Goal: Transaction & Acquisition: Purchase product/service

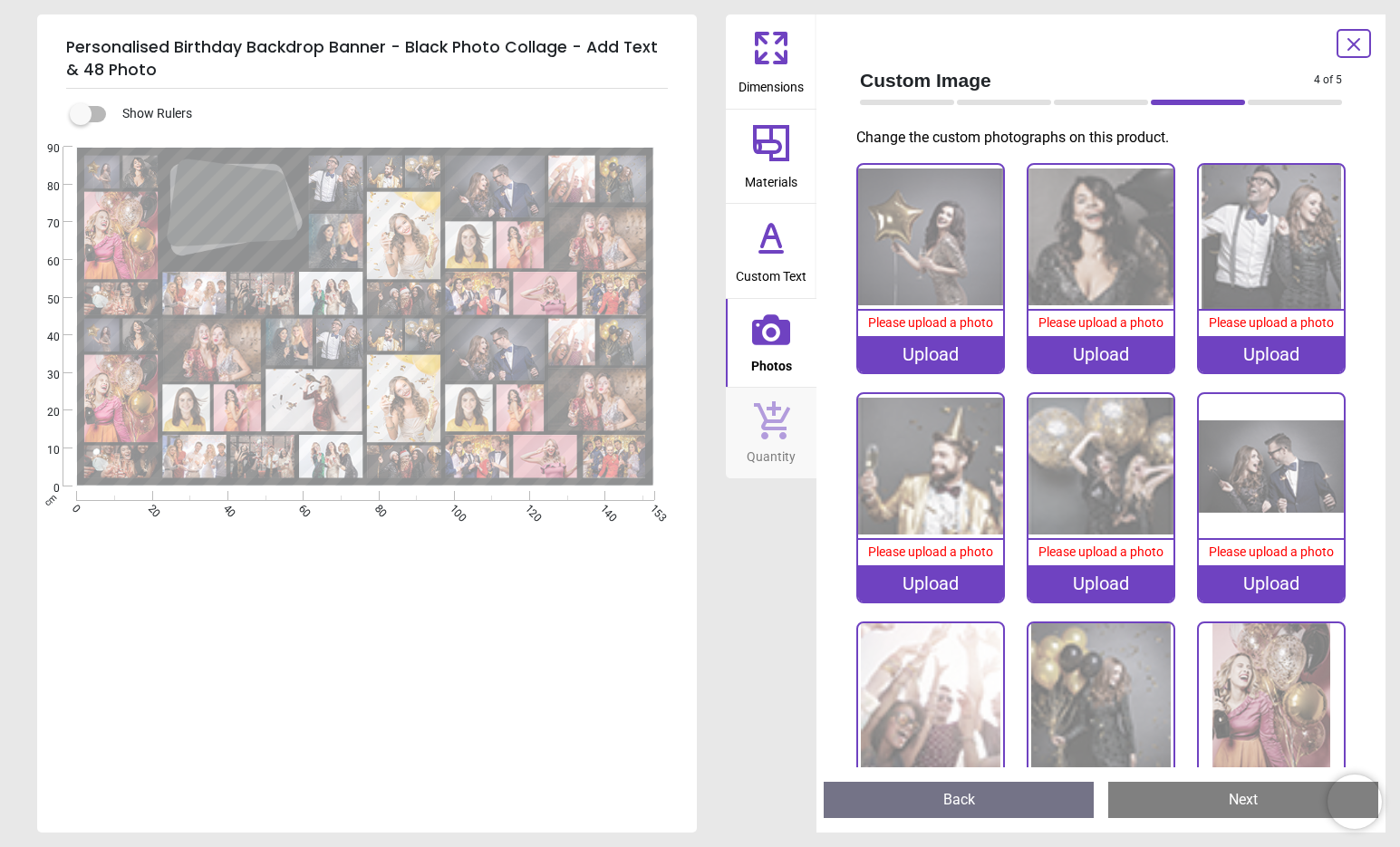
click at [911, 358] on div "Upload" at bounding box center [930, 354] width 145 height 36
click at [910, 351] on div "Upload" at bounding box center [930, 354] width 145 height 36
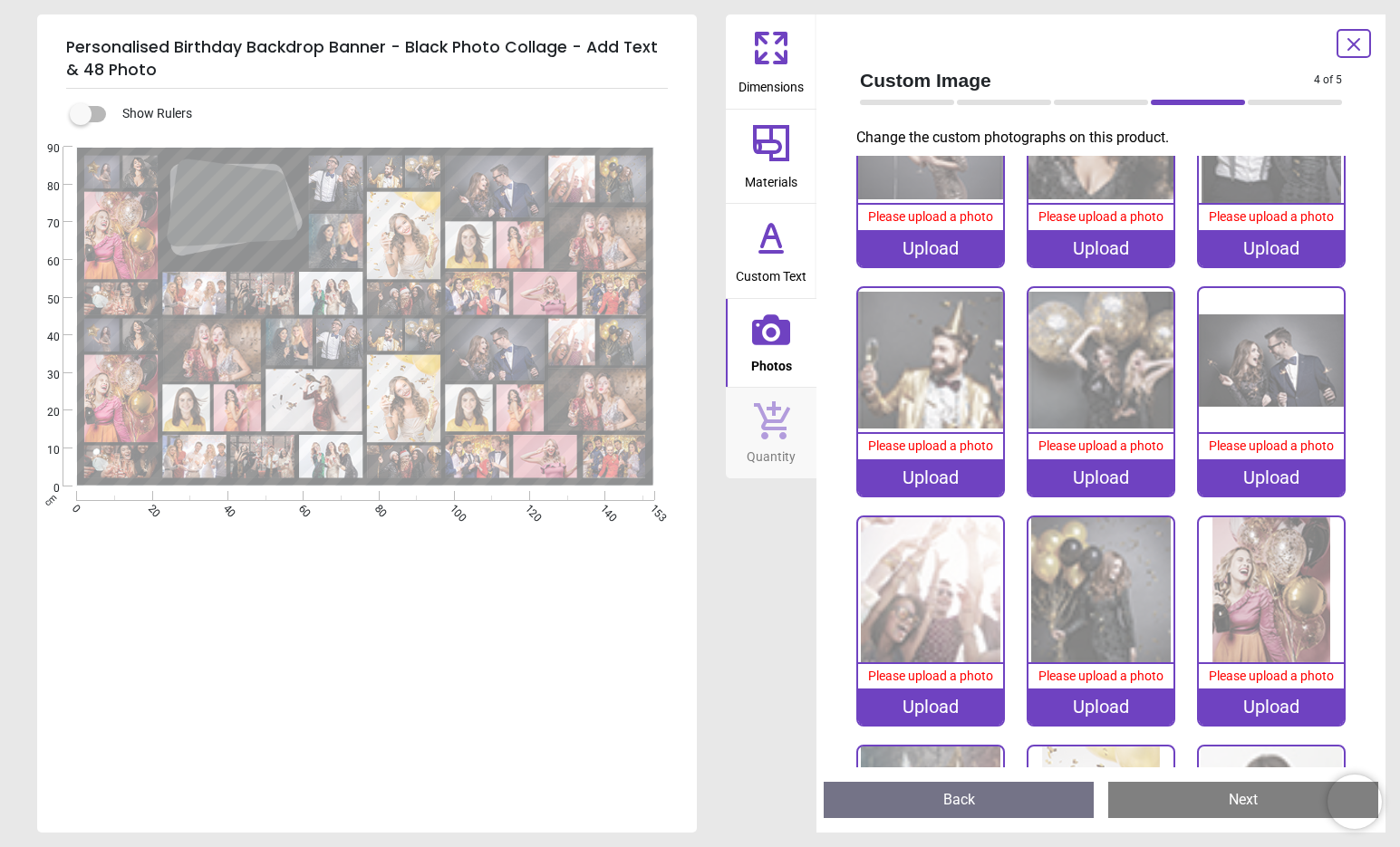
scroll to position [113, 0]
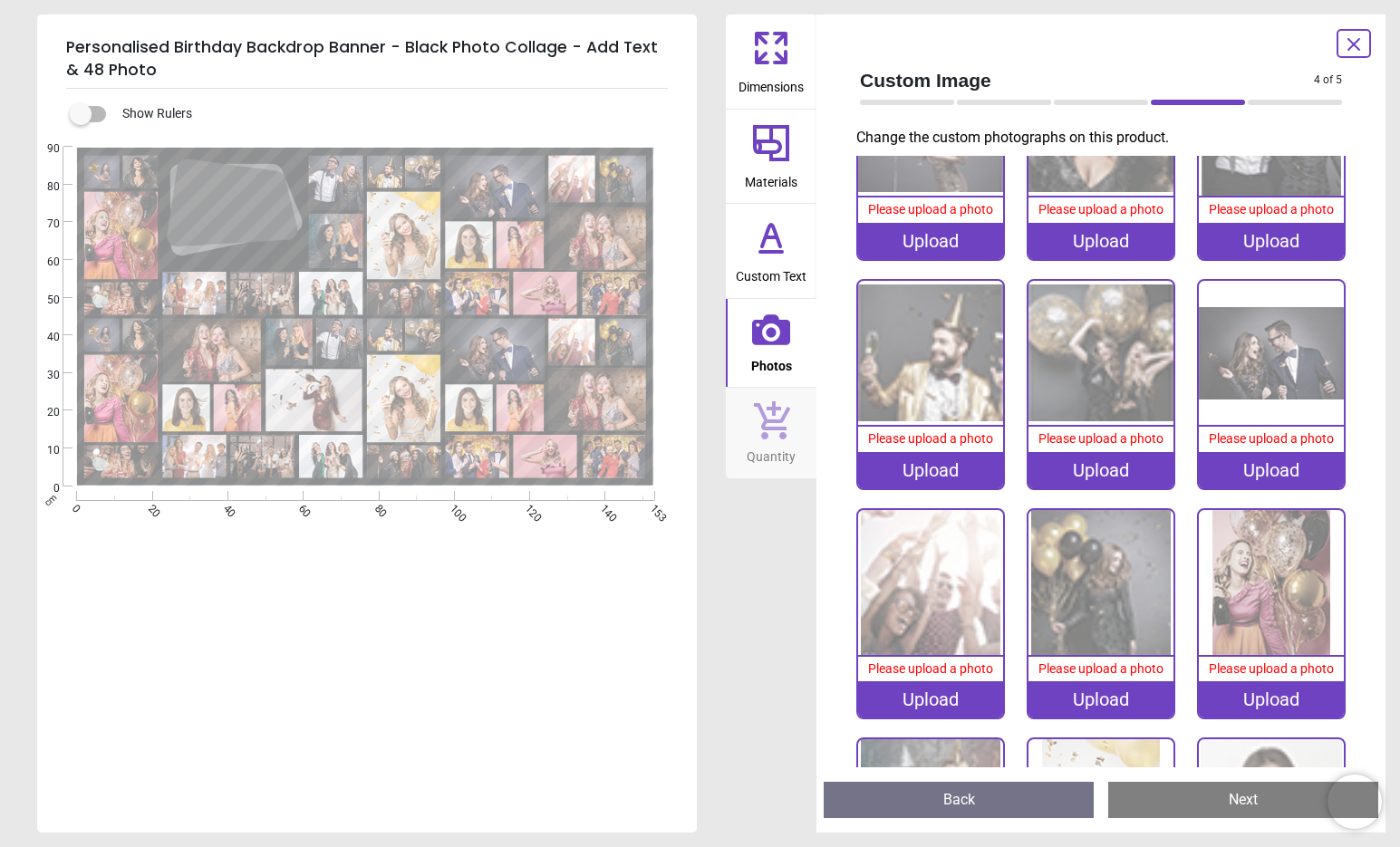
click at [1260, 696] on div "Upload" at bounding box center [1271, 700] width 145 height 36
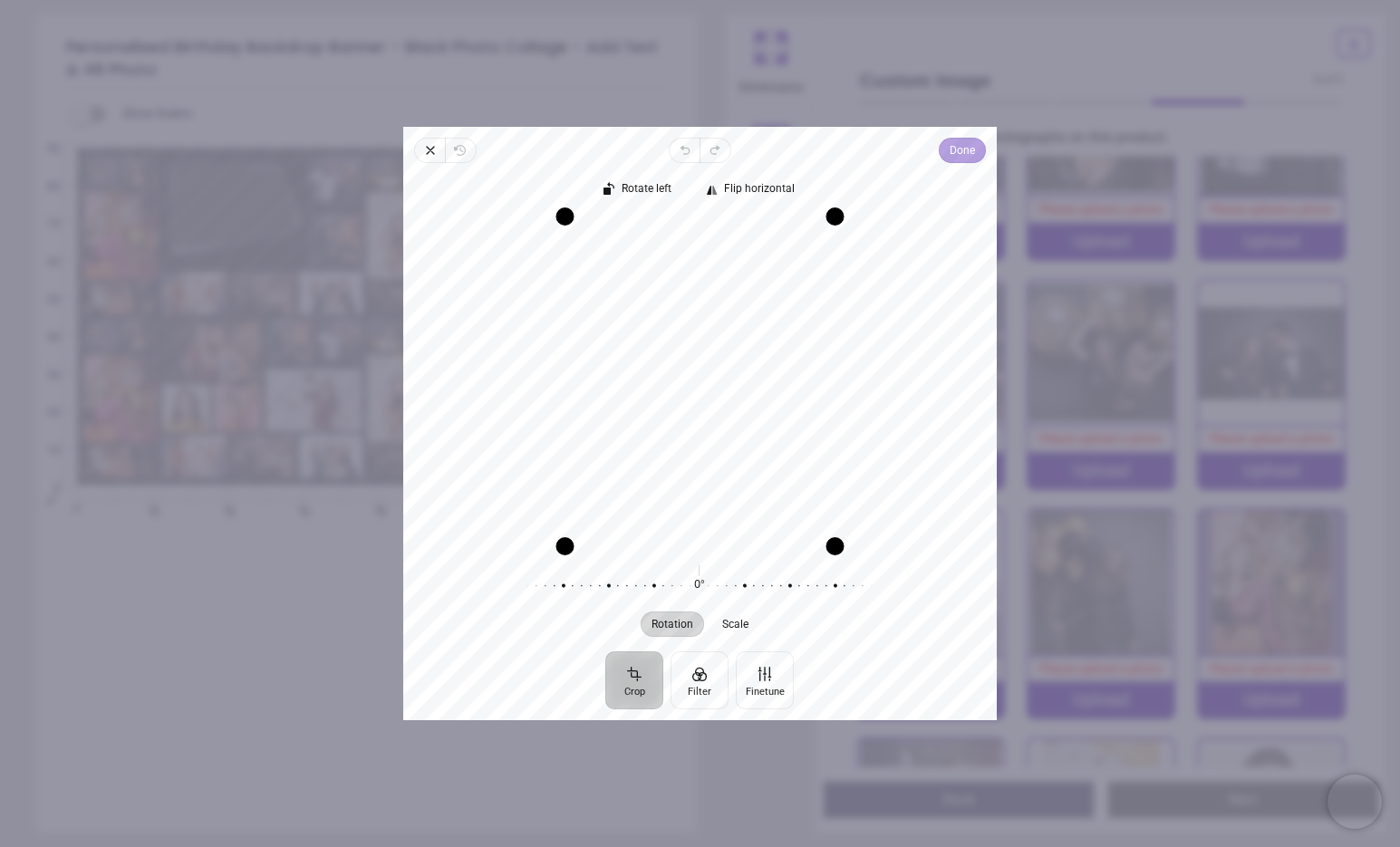
click at [965, 148] on span "Done" at bounding box center [961, 150] width 25 height 22
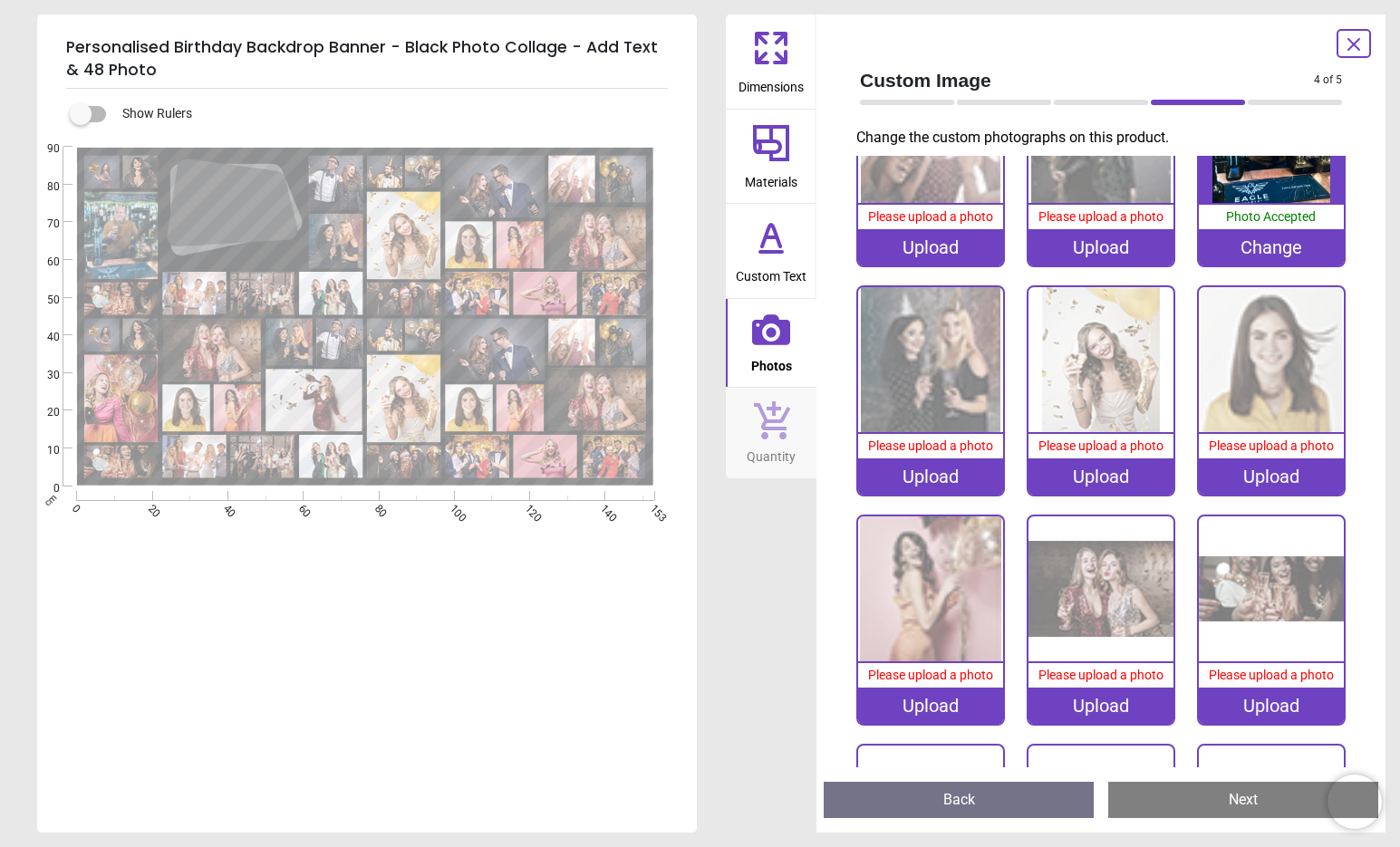
scroll to position [564, 0]
click at [1238, 703] on div "Upload" at bounding box center [1271, 707] width 145 height 36
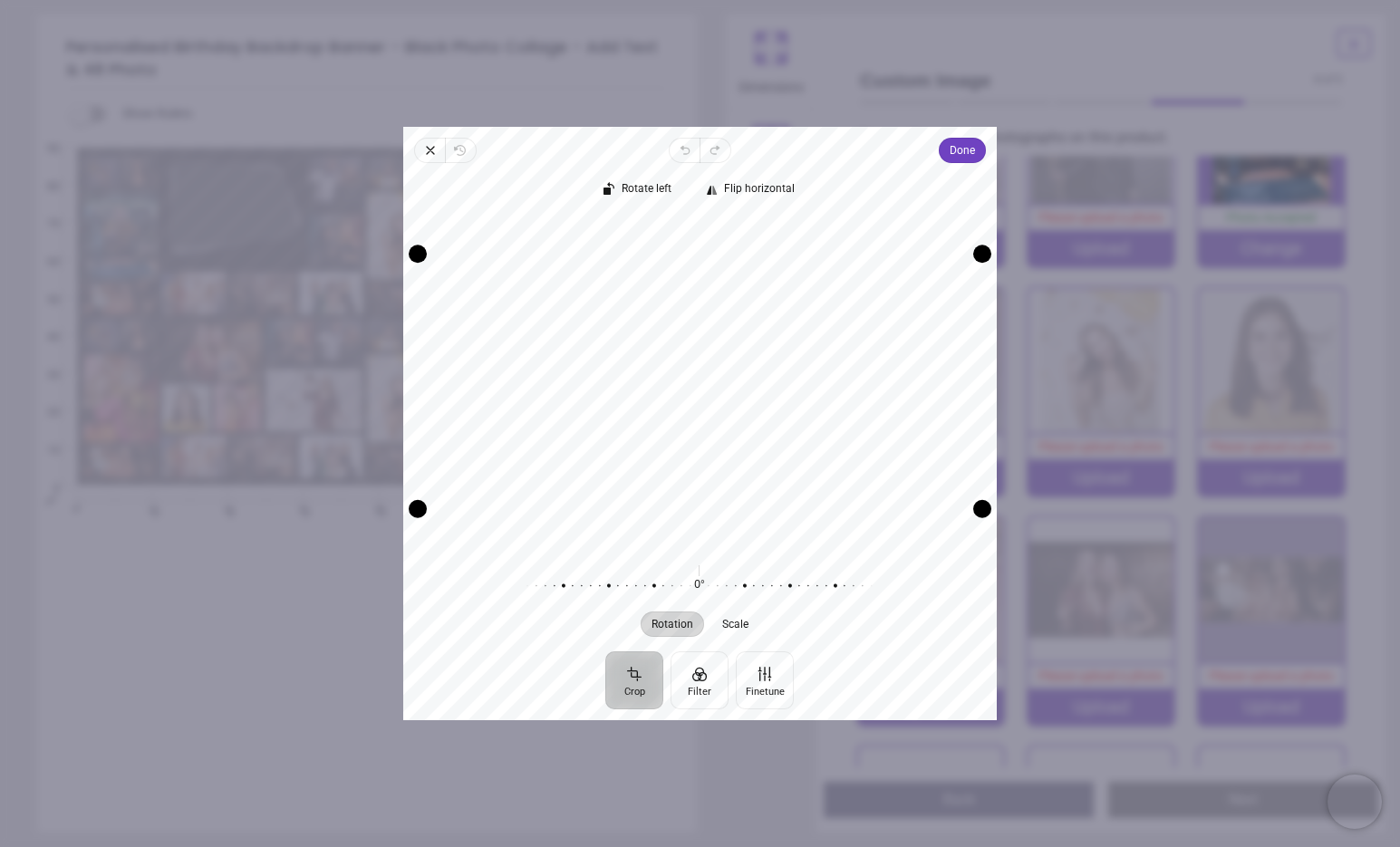
drag, startPoint x: 759, startPoint y: 440, endPoint x: 759, endPoint y: 477, distance: 37.0
click at [759, 477] on div "Recenter" at bounding box center [700, 381] width 564 height 328
click at [795, 380] on div "Recenter" at bounding box center [700, 381] width 564 height 328
click at [955, 150] on span "Done" at bounding box center [961, 150] width 25 height 22
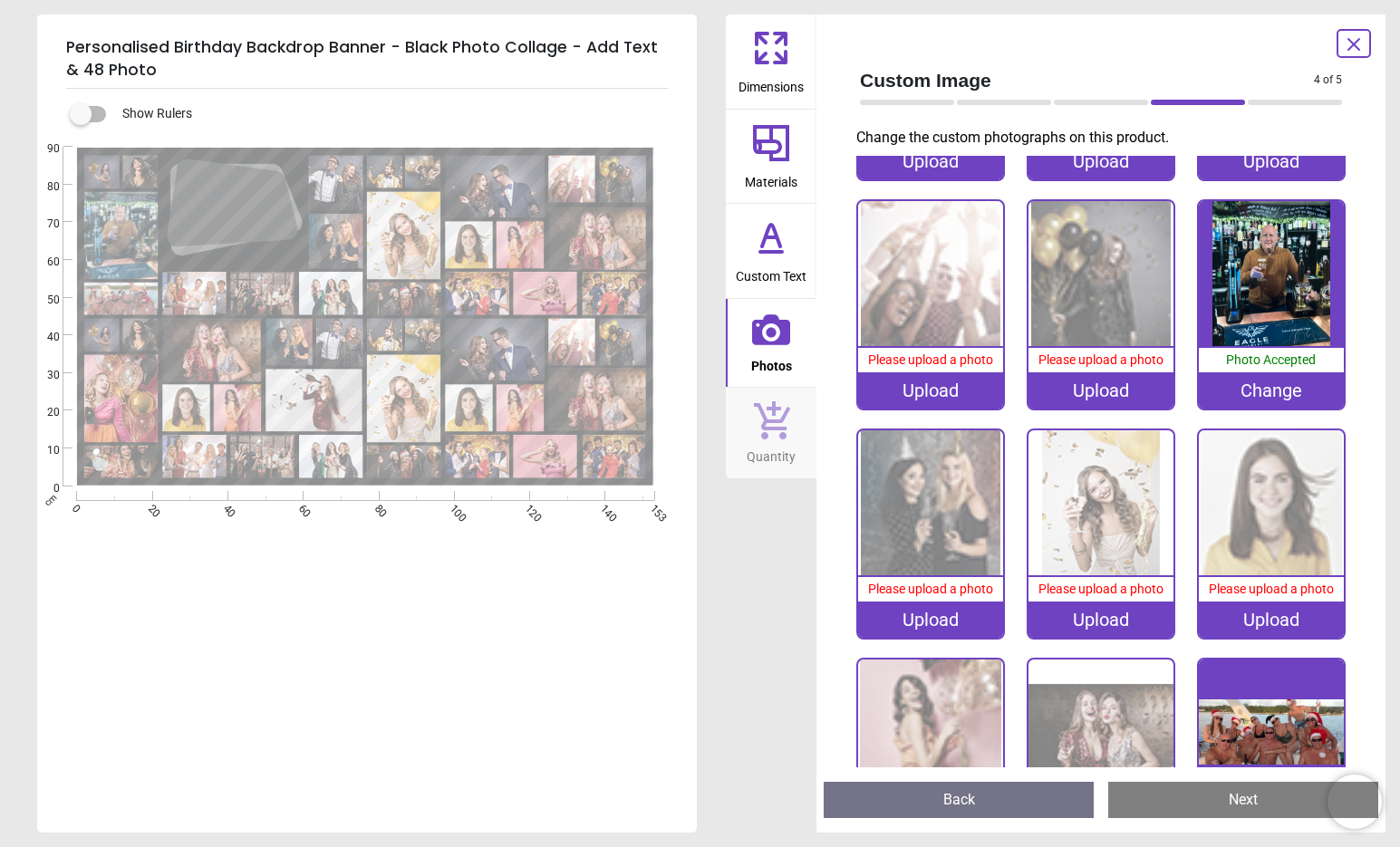
scroll to position [423, 0]
click at [1069, 389] on div "Upload" at bounding box center [1100, 389] width 145 height 36
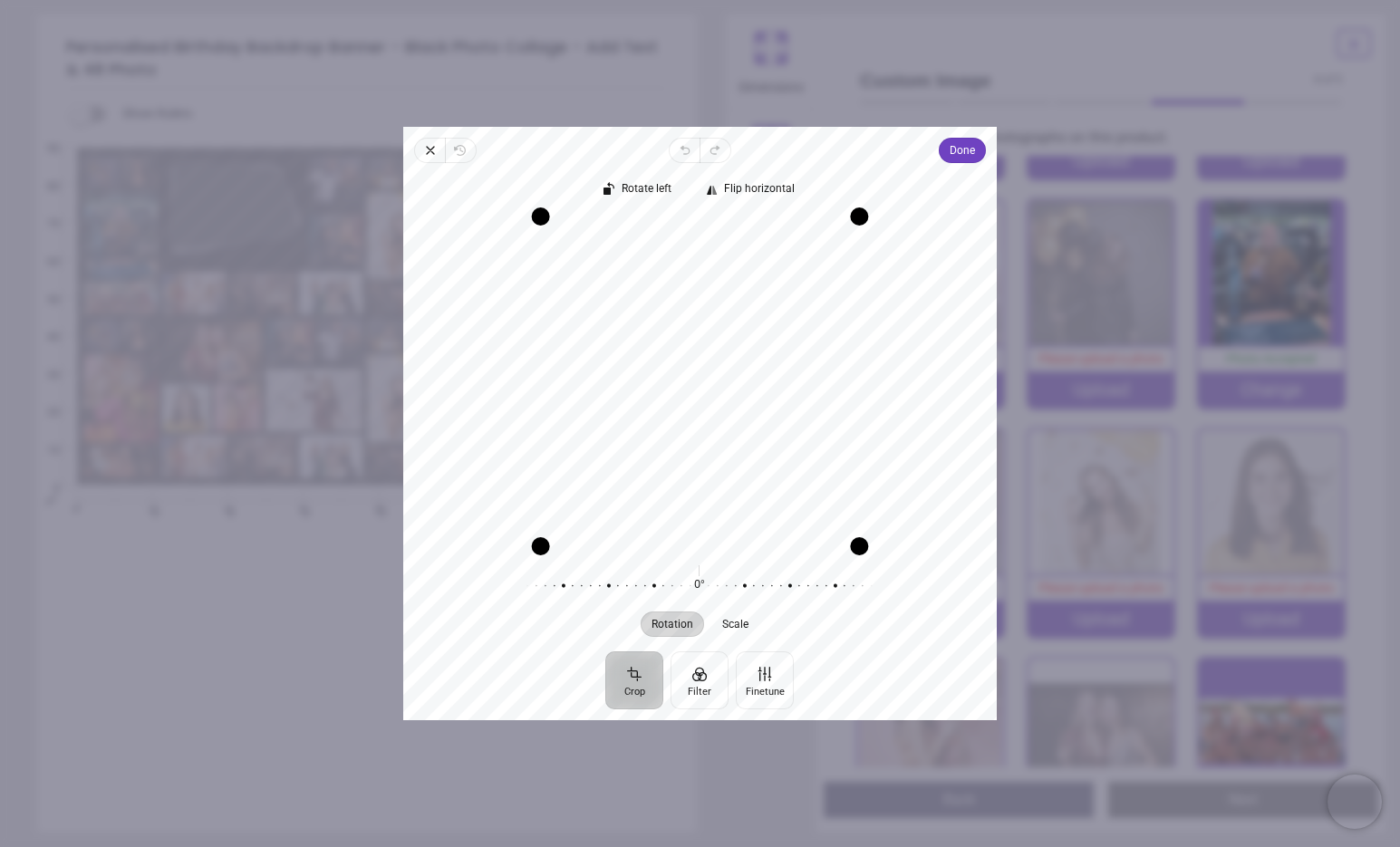
drag, startPoint x: 806, startPoint y: 443, endPoint x: 818, endPoint y: 444, distance: 12.0
click at [818, 444] on div "Recenter" at bounding box center [700, 381] width 564 height 328
click at [969, 148] on span "Done" at bounding box center [961, 150] width 25 height 22
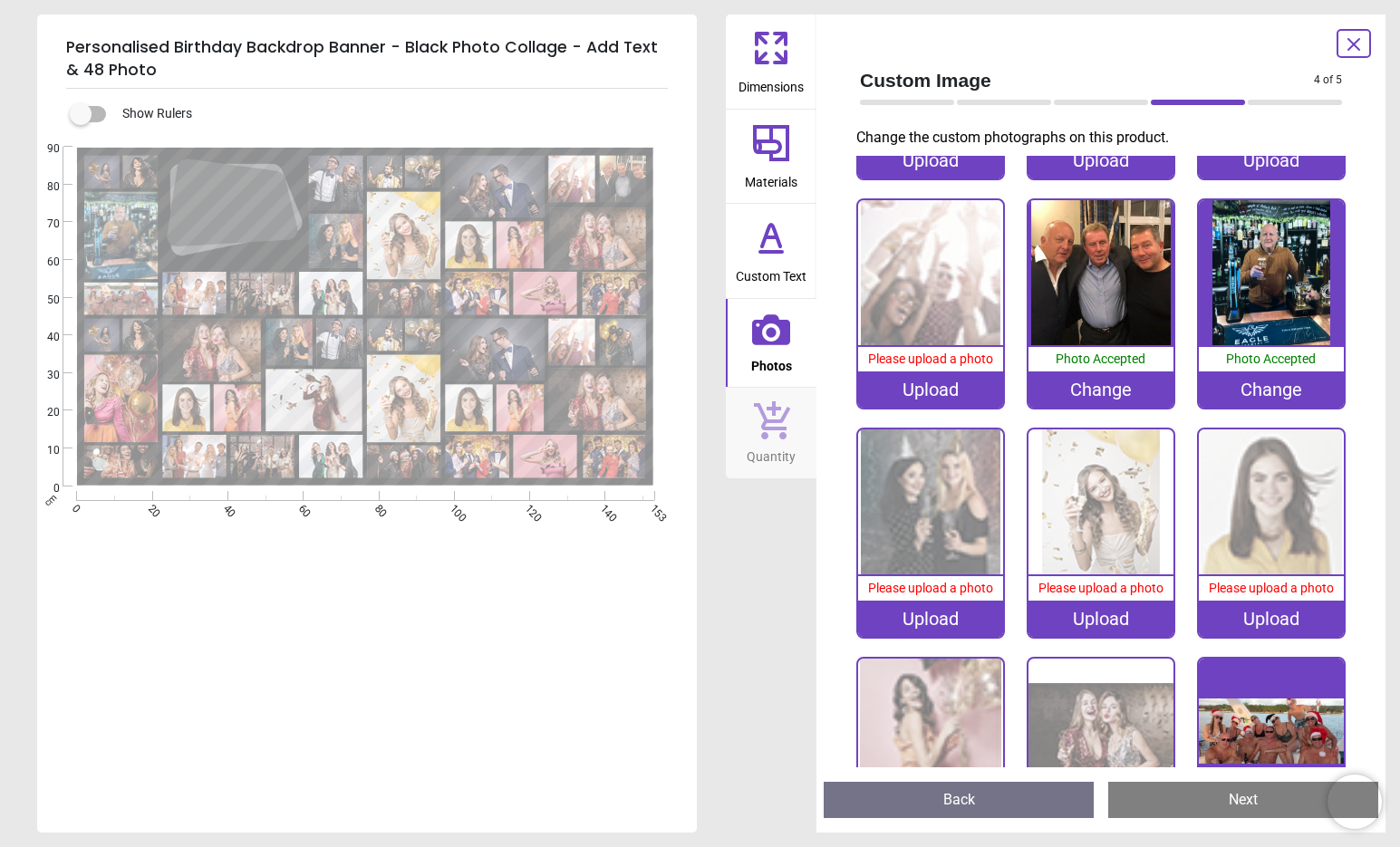
click at [949, 386] on div "Upload" at bounding box center [930, 389] width 145 height 36
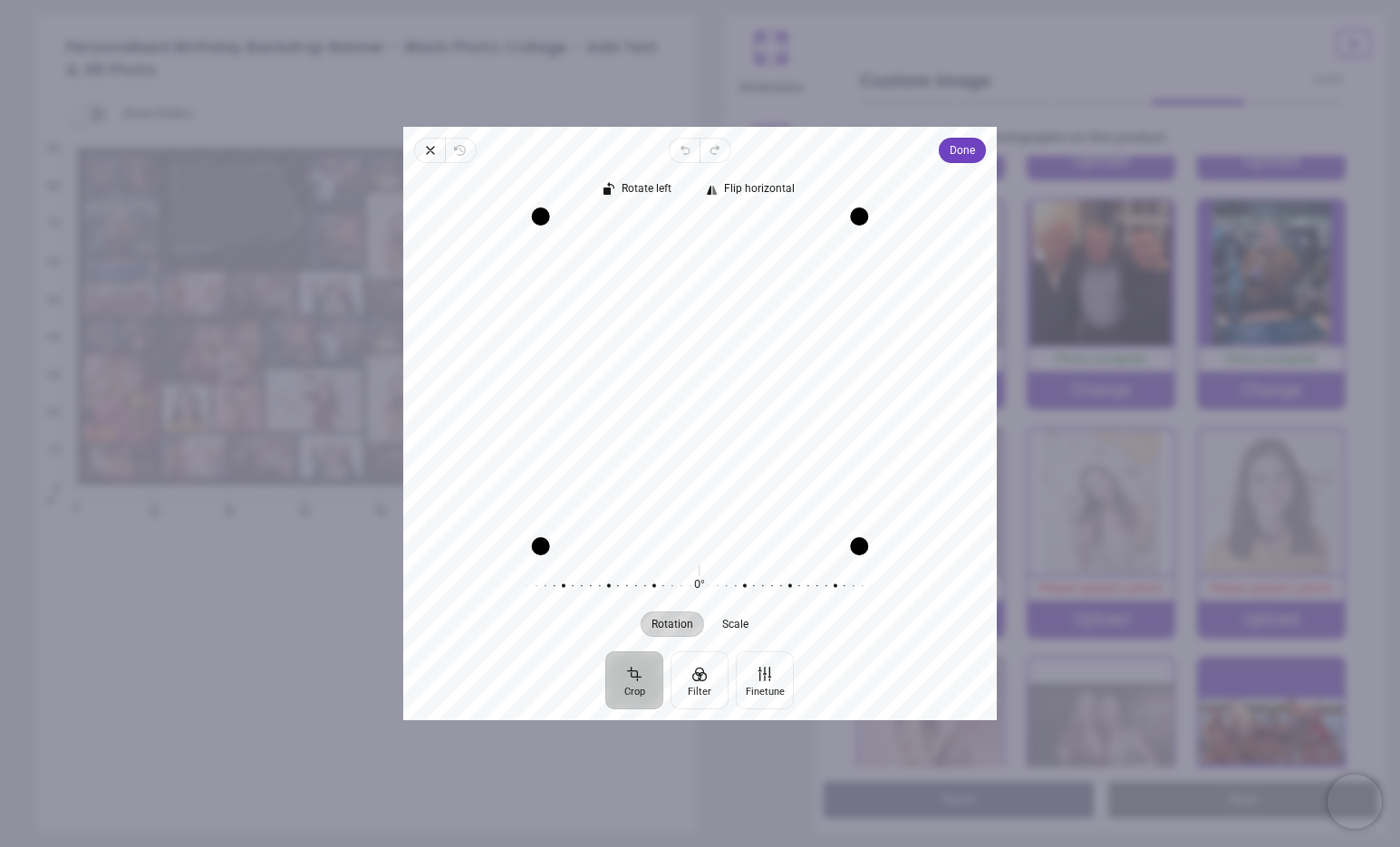
drag, startPoint x: 812, startPoint y: 411, endPoint x: 812, endPoint y: 424, distance: 13.0
click at [812, 424] on div "Recenter" at bounding box center [700, 381] width 564 height 328
drag, startPoint x: 784, startPoint y: 333, endPoint x: 784, endPoint y: 360, distance: 27.0
click at [784, 360] on div "Recenter" at bounding box center [700, 381] width 564 height 328
click at [951, 148] on span "Done" at bounding box center [961, 150] width 25 height 22
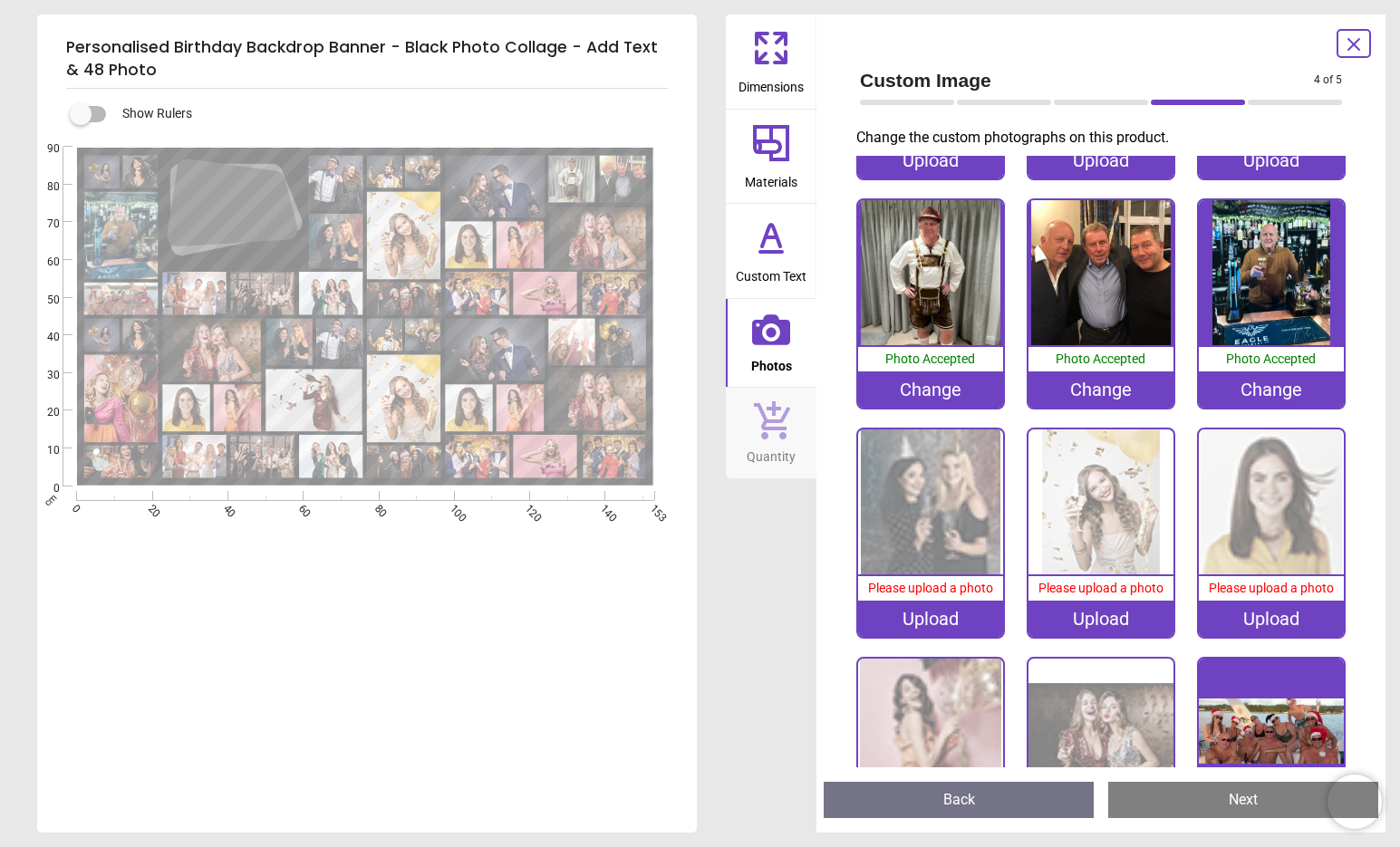
click at [929, 618] on div "Upload" at bounding box center [930, 619] width 145 height 36
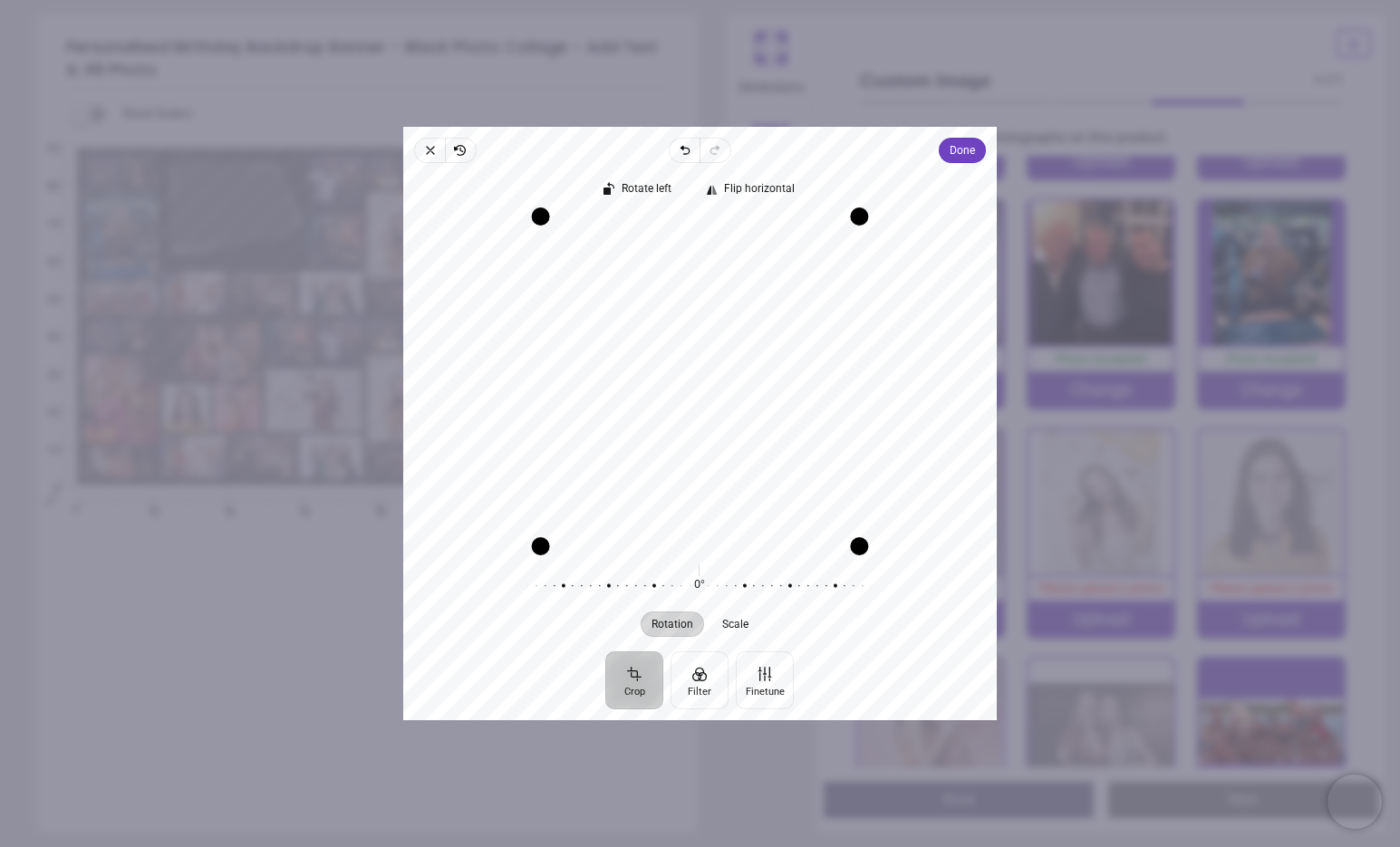
click at [813, 384] on div "Recenter" at bounding box center [700, 381] width 564 height 328
click at [955, 156] on span "Done" at bounding box center [961, 150] width 25 height 22
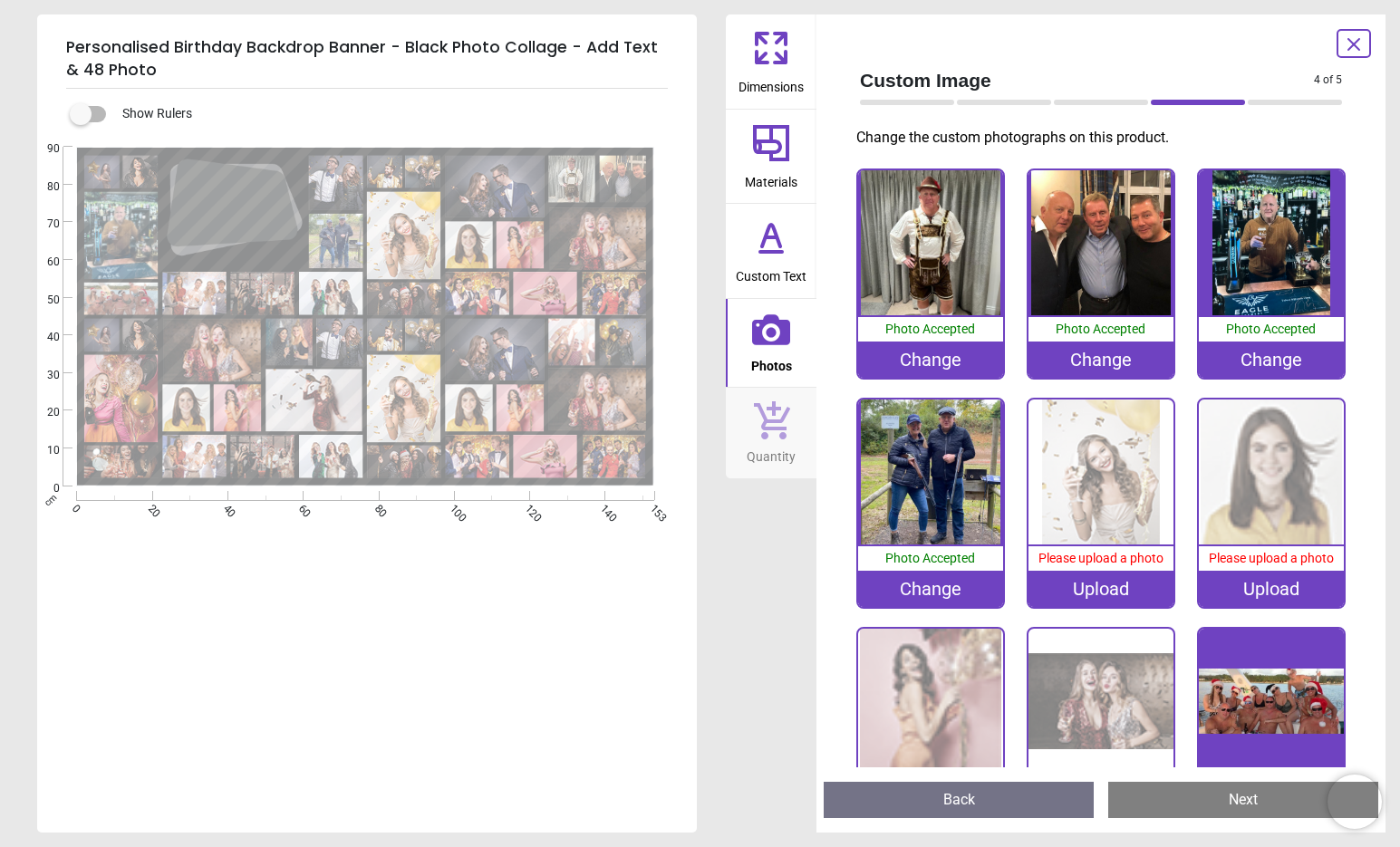
scroll to position [462, 0]
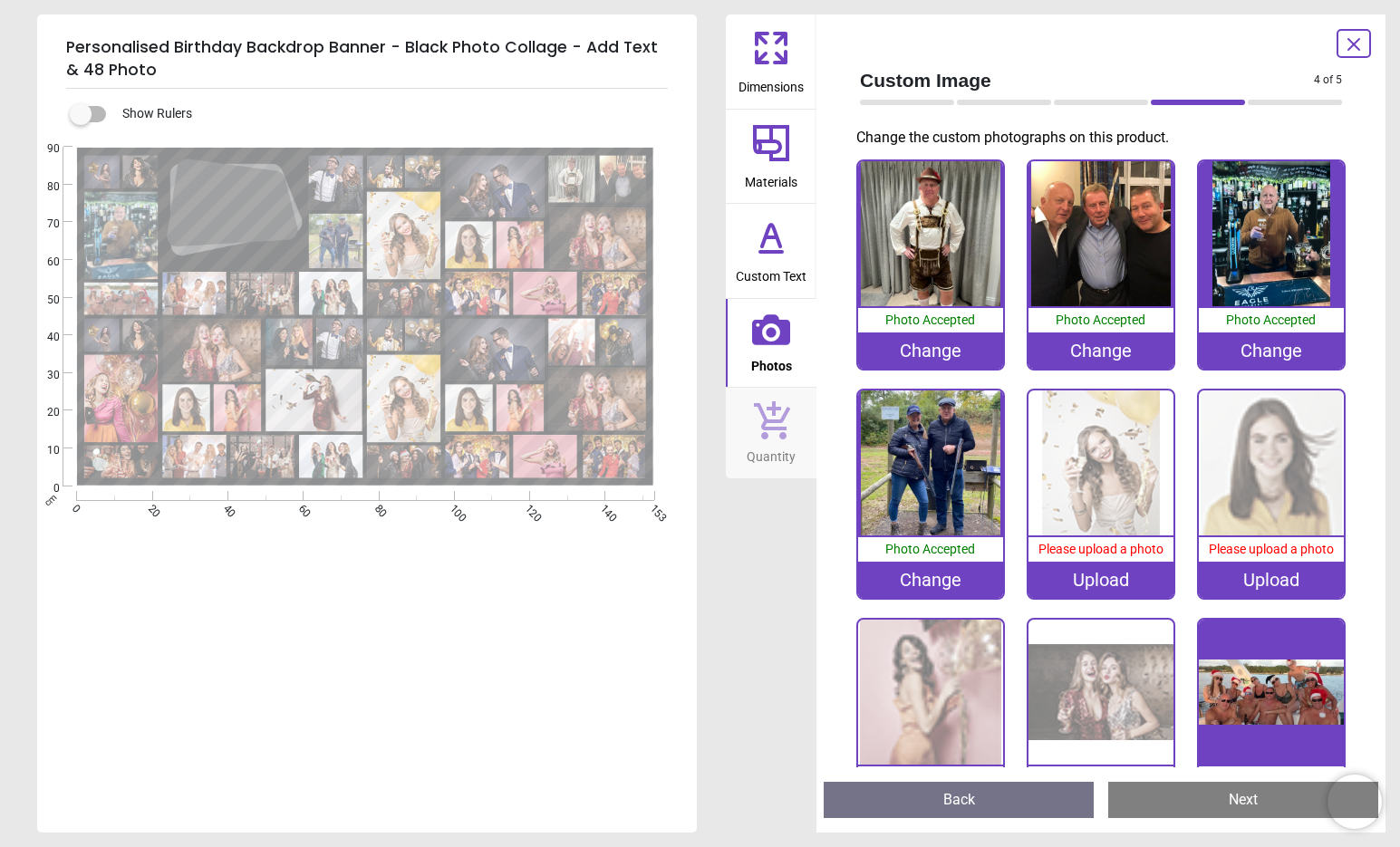
click at [1097, 577] on div "Upload" at bounding box center [1100, 579] width 145 height 36
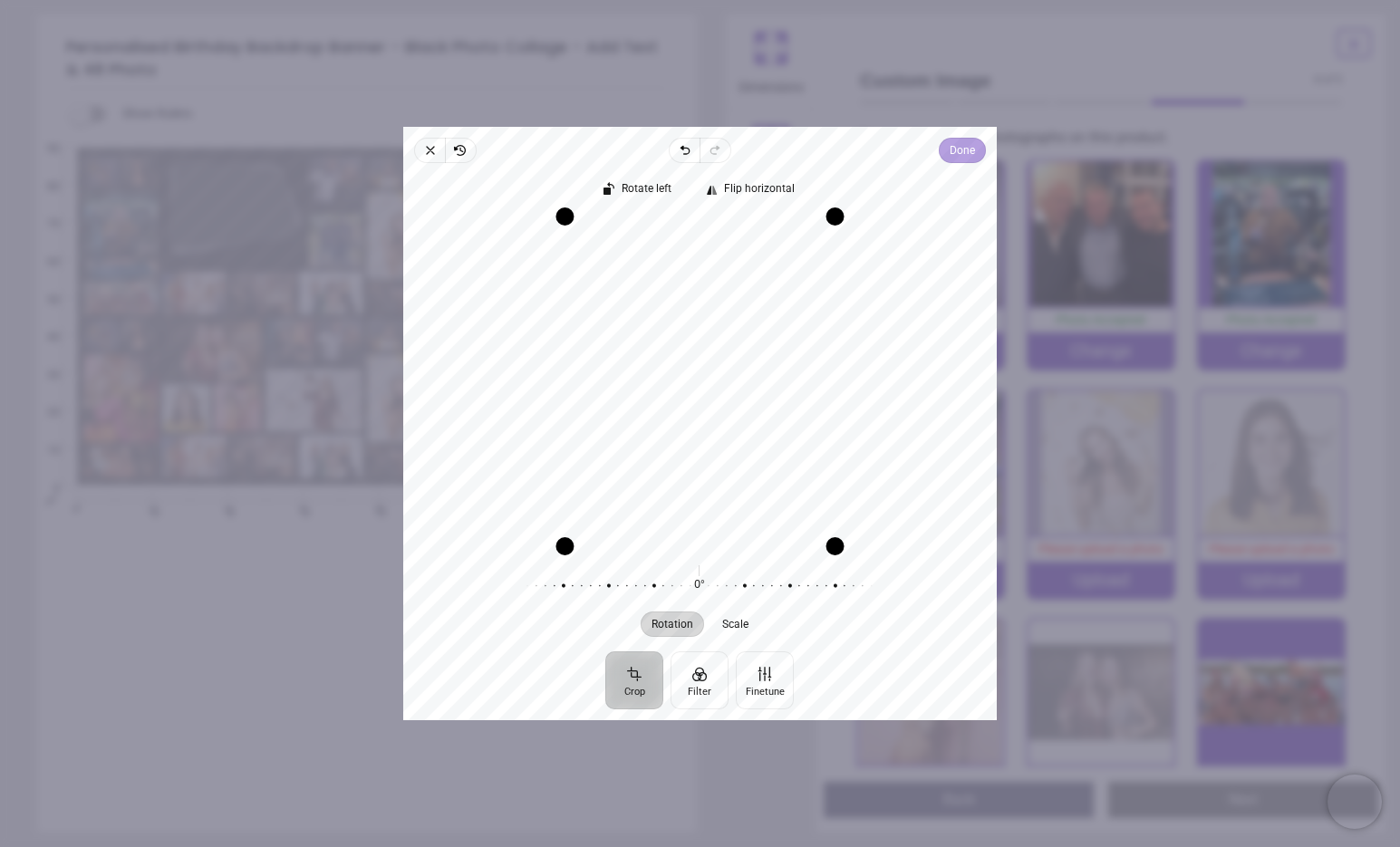
click at [955, 157] on span "Done" at bounding box center [961, 150] width 25 height 22
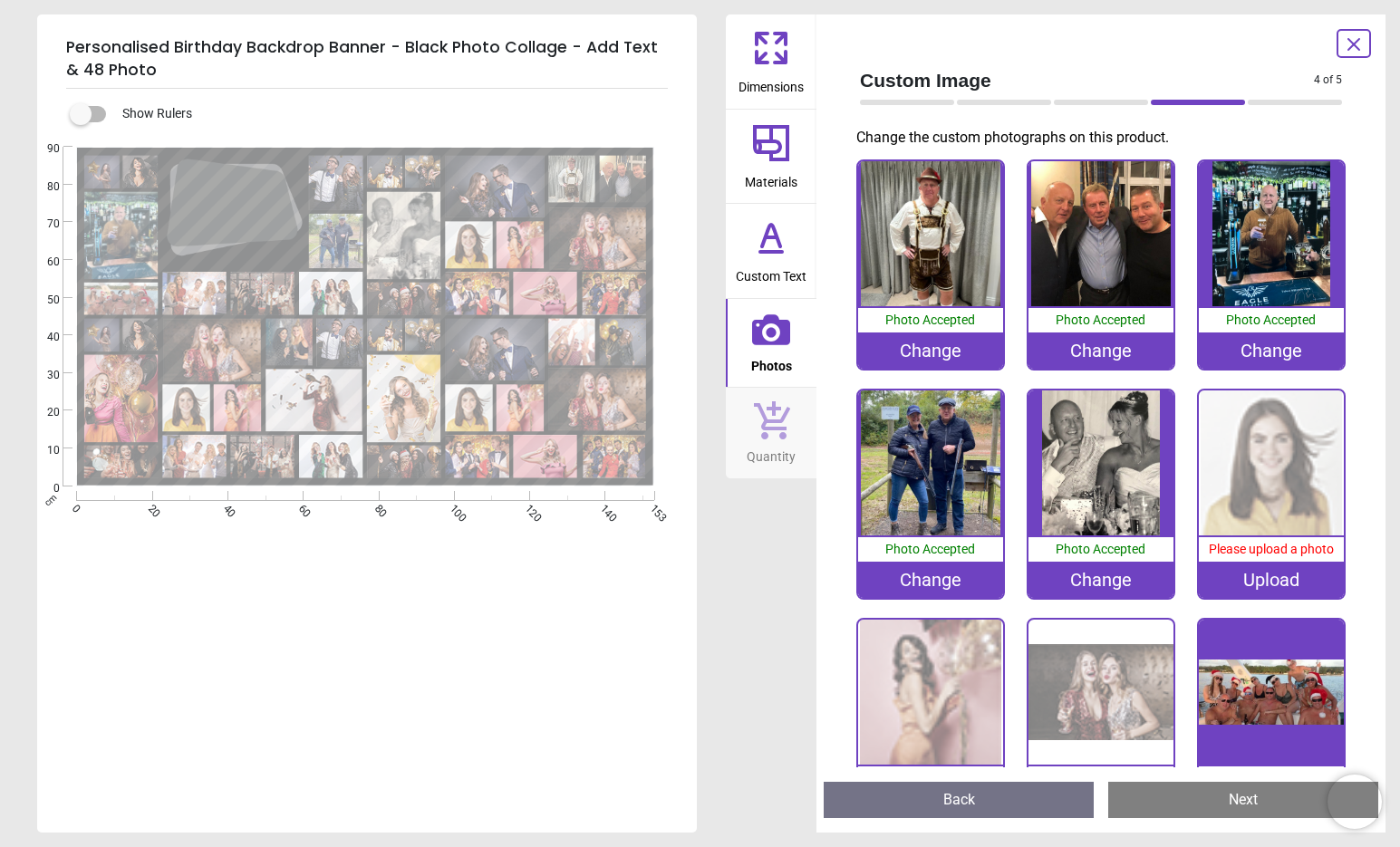
click at [1269, 582] on div "Upload" at bounding box center [1271, 579] width 145 height 36
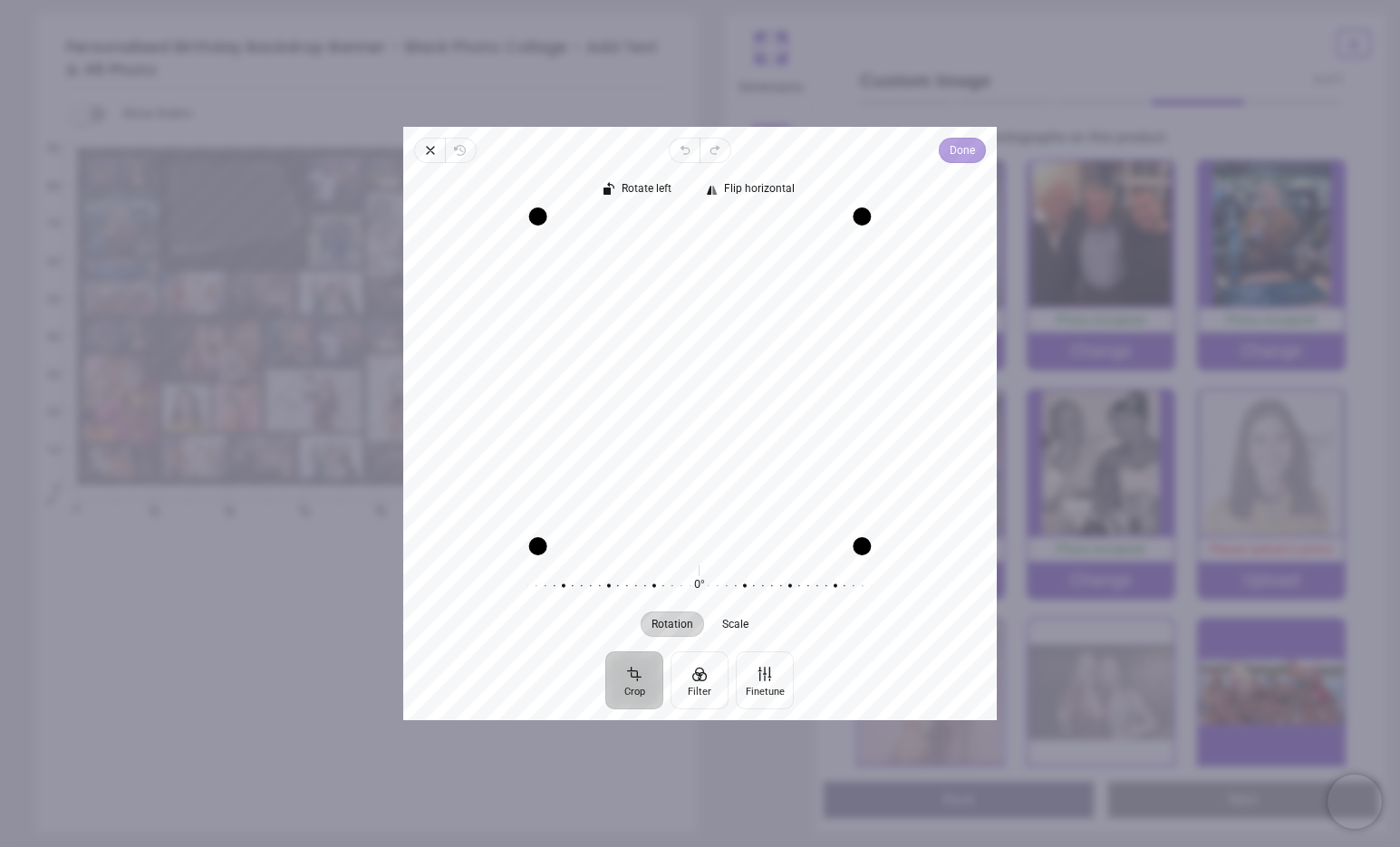
click at [959, 146] on span "Done" at bounding box center [961, 150] width 25 height 22
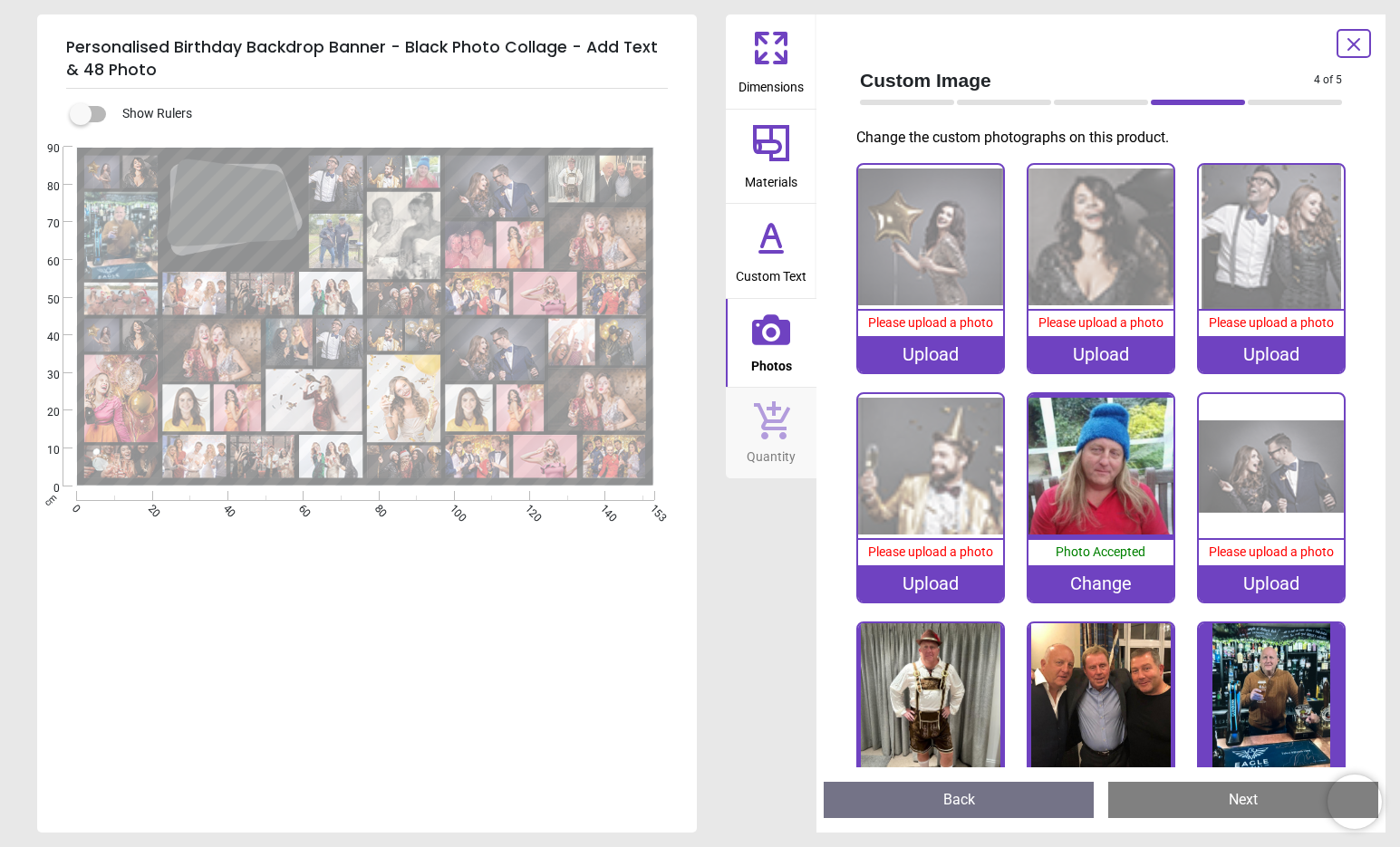
click at [1077, 358] on div "Upload" at bounding box center [1100, 354] width 145 height 36
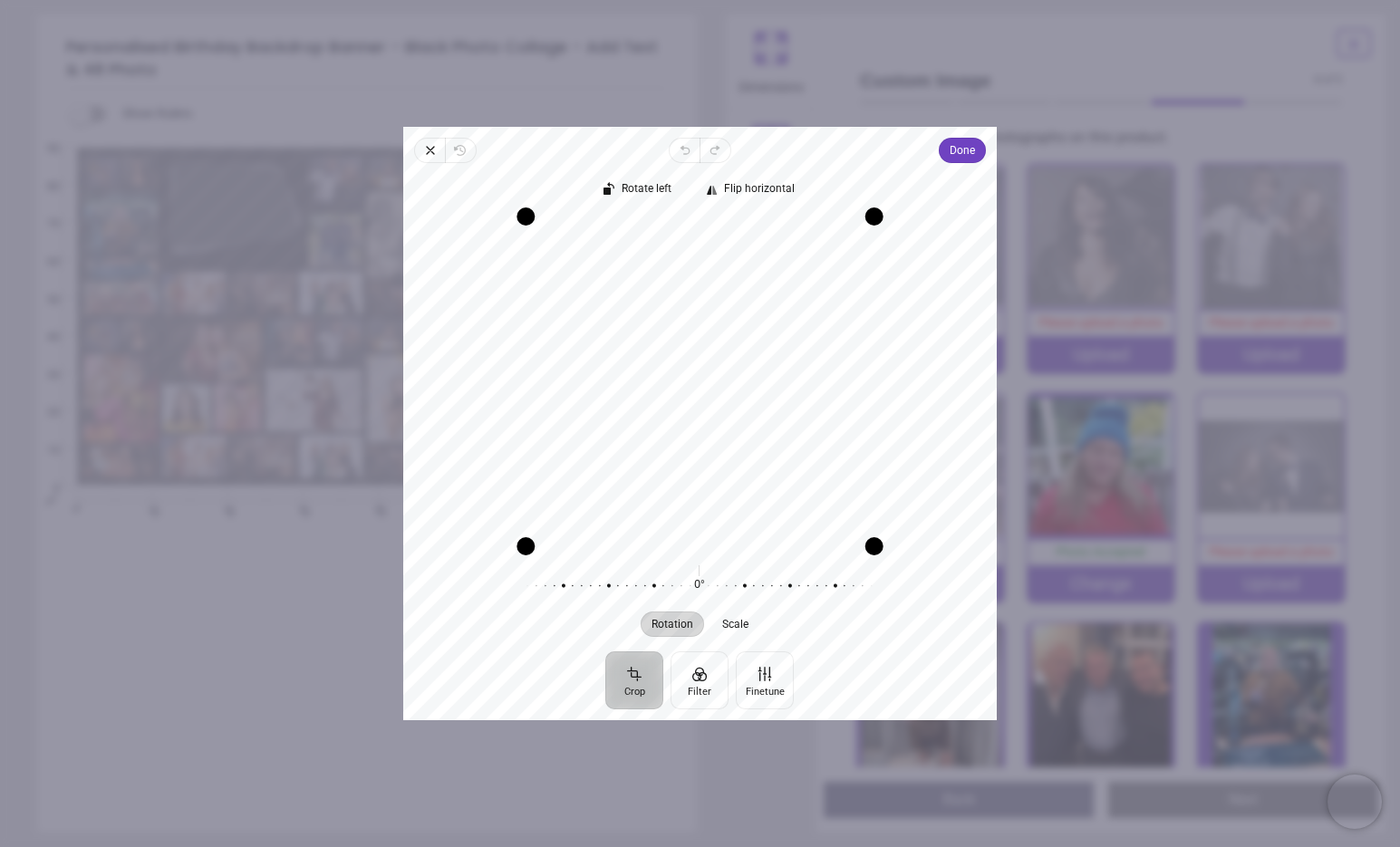
click at [685, 369] on div "Recenter" at bounding box center [700, 381] width 564 height 328
click at [955, 142] on span "Done" at bounding box center [961, 150] width 25 height 22
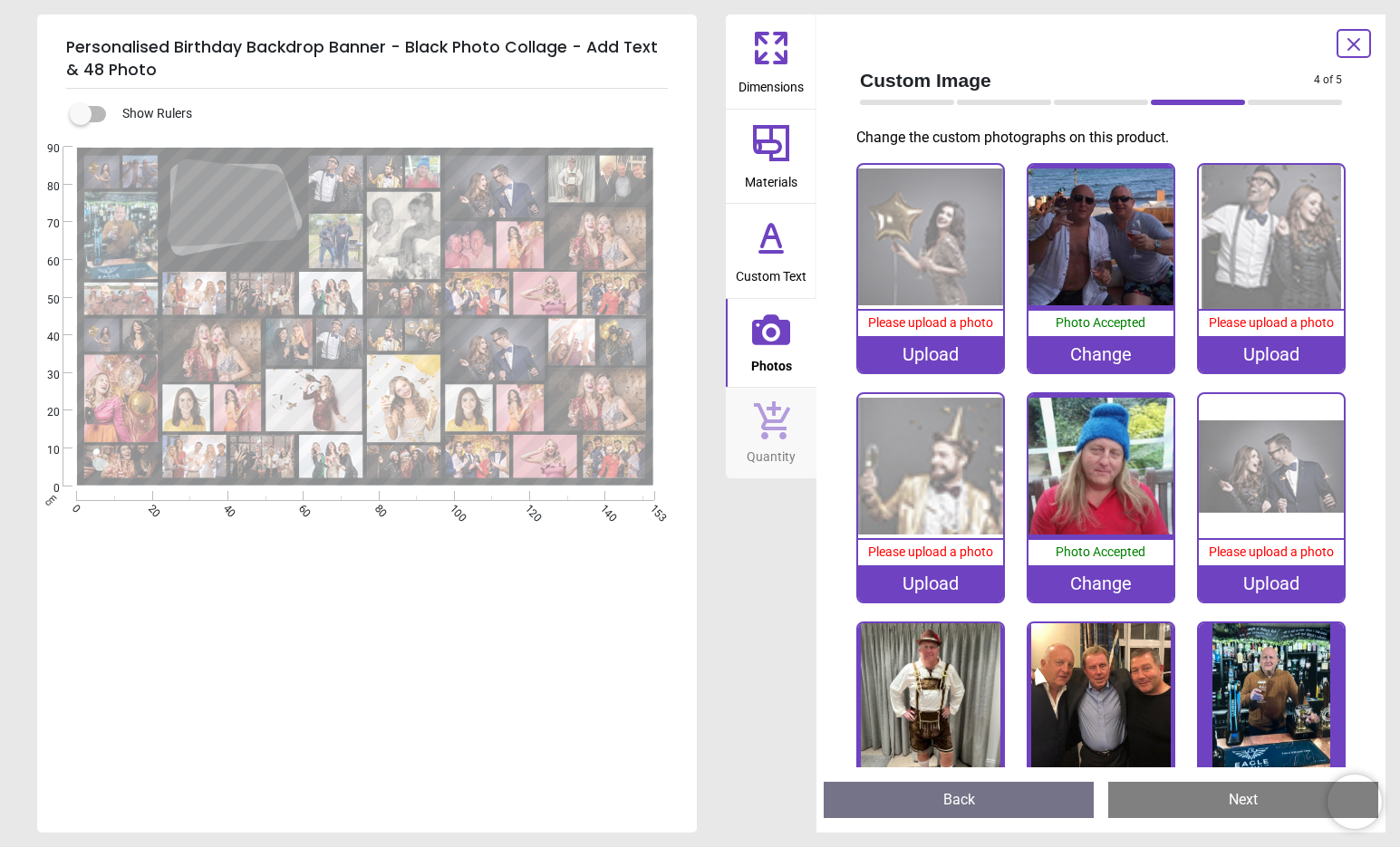
click at [915, 358] on div "Upload" at bounding box center [930, 354] width 145 height 36
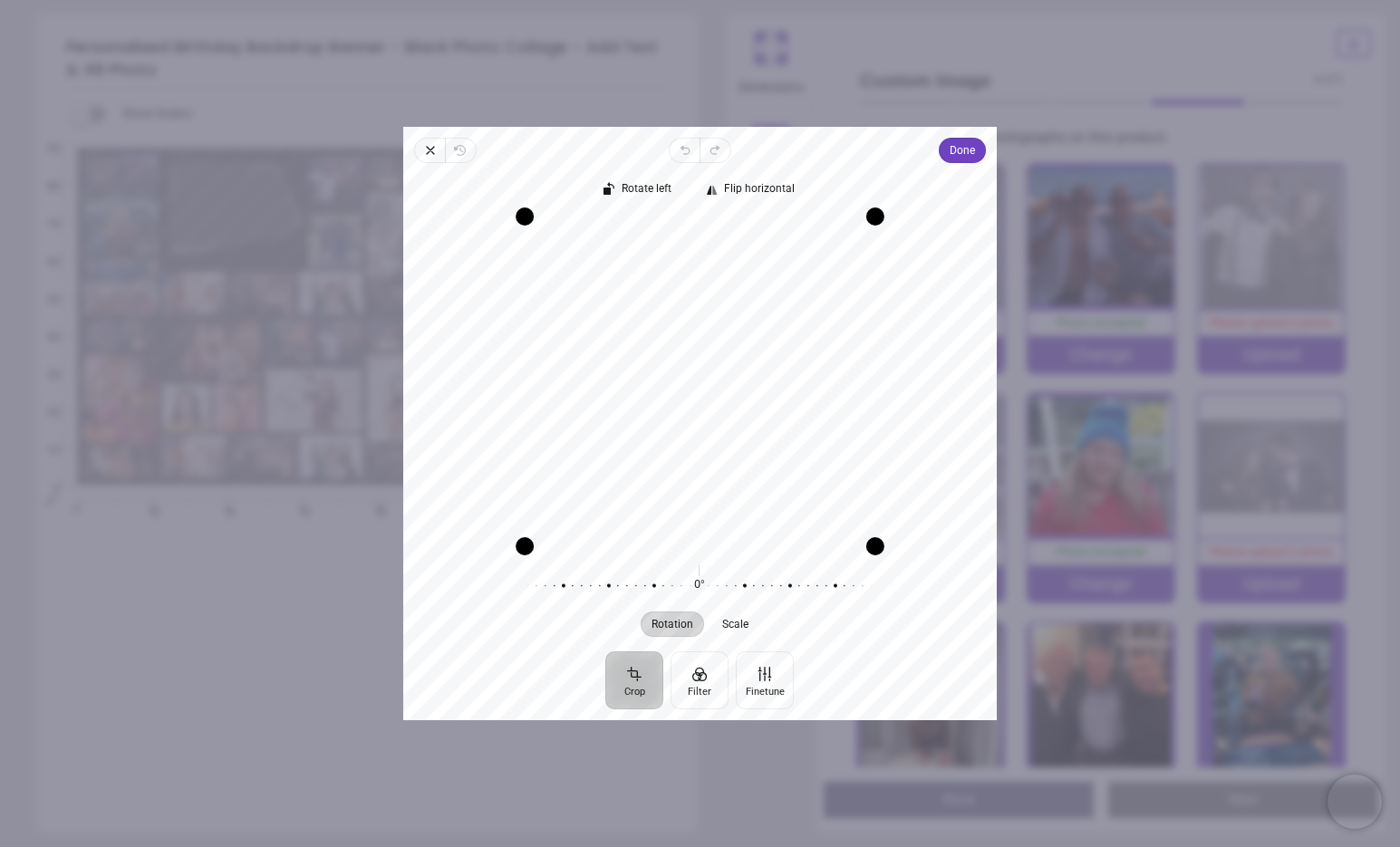
drag, startPoint x: 763, startPoint y: 457, endPoint x: 765, endPoint y: 467, distance: 10.2
click at [765, 467] on div "Recenter" at bounding box center [700, 381] width 564 height 328
click at [961, 156] on span "Done" at bounding box center [961, 150] width 25 height 22
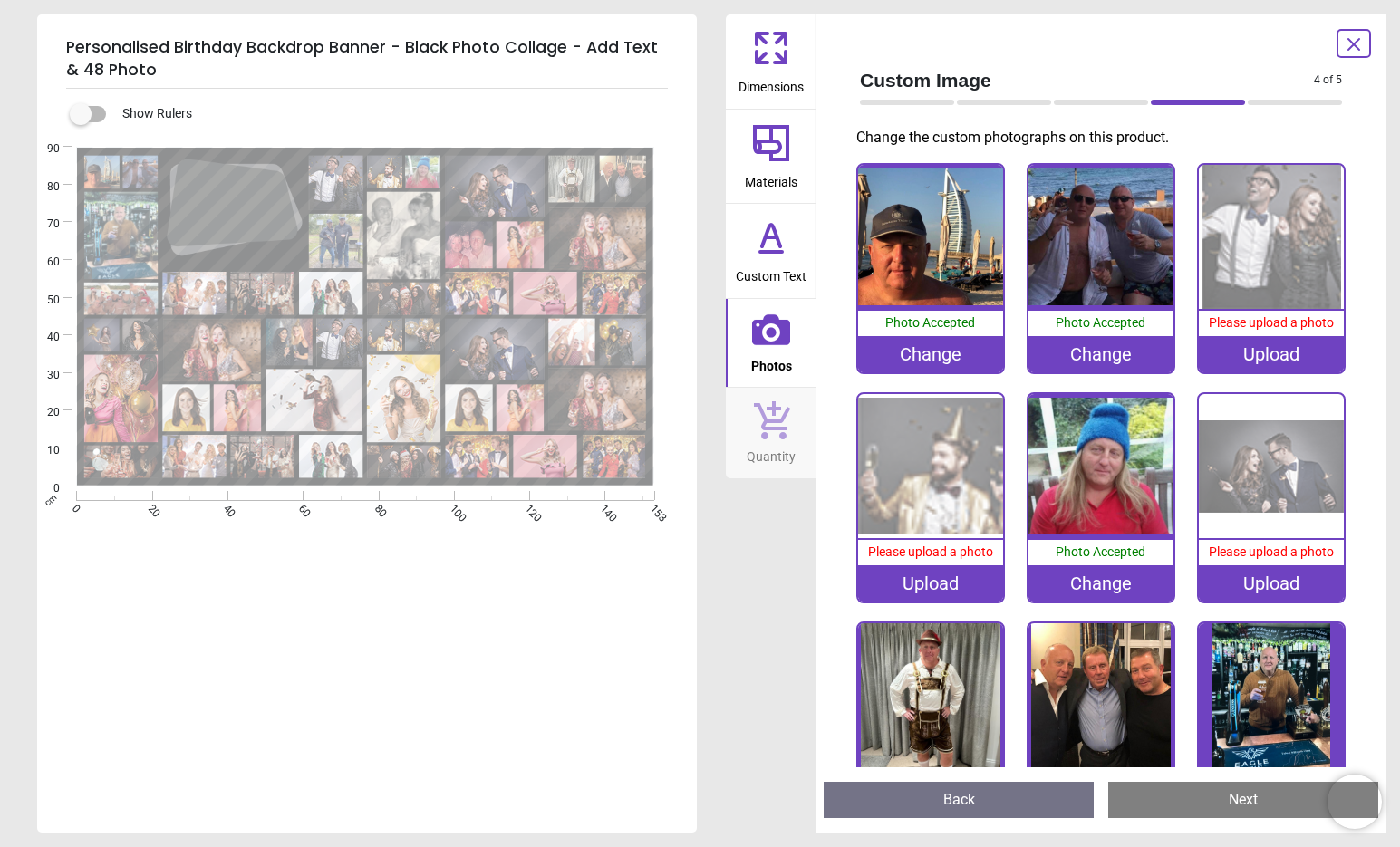
click at [934, 583] on div "Upload" at bounding box center [930, 583] width 145 height 36
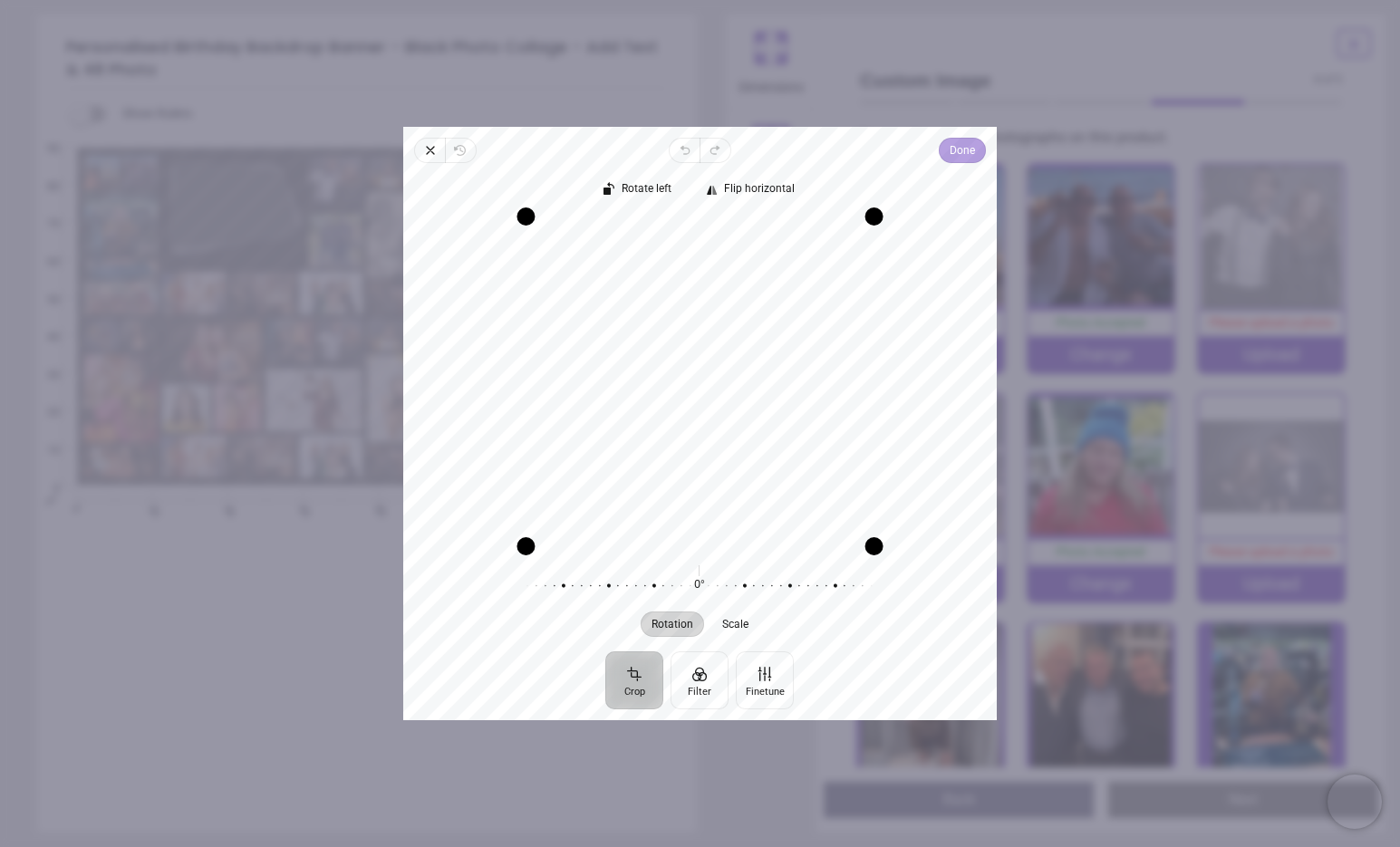
click at [958, 156] on span "Done" at bounding box center [961, 150] width 25 height 22
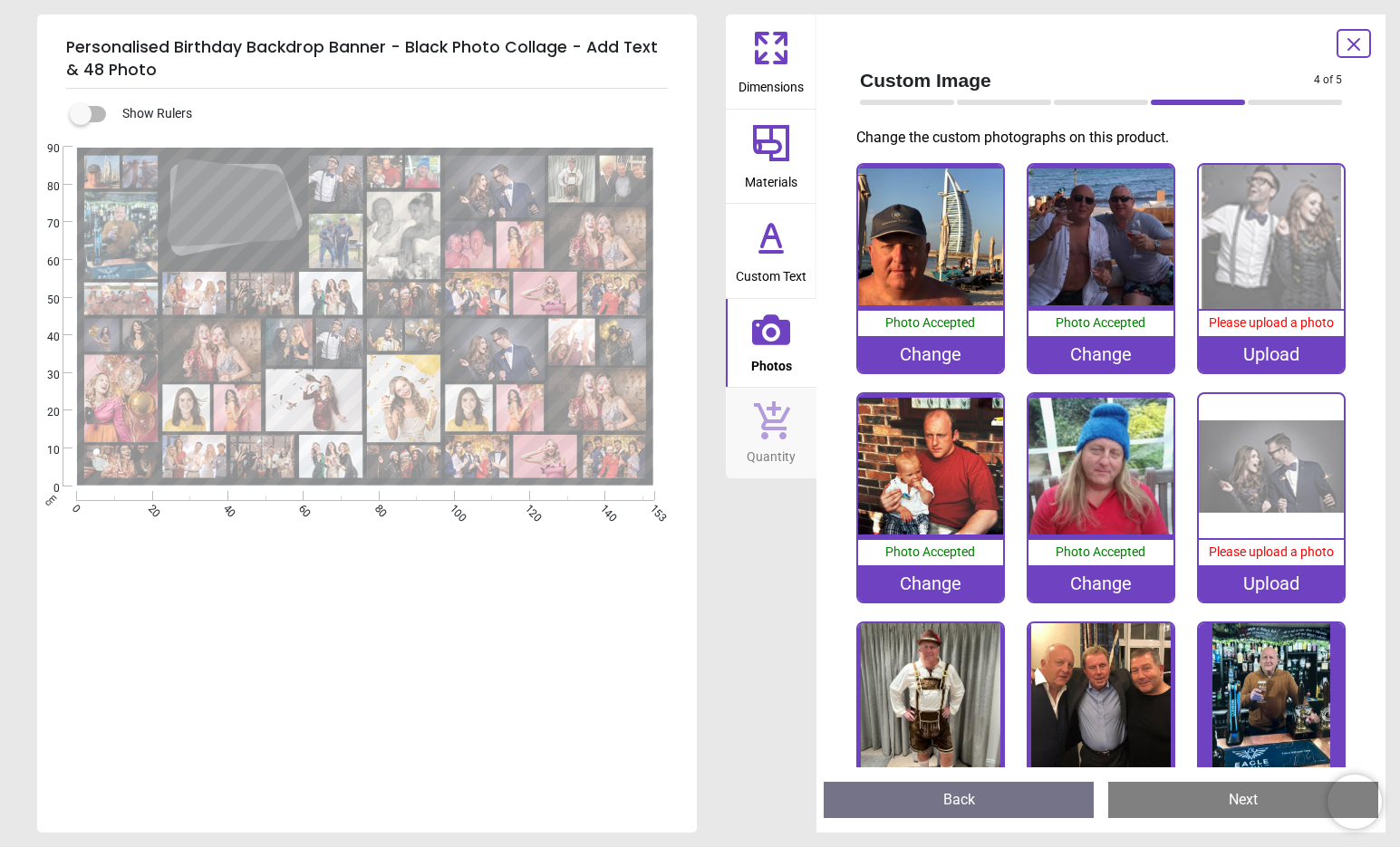
click at [1243, 584] on div "Upload" at bounding box center [1271, 583] width 145 height 36
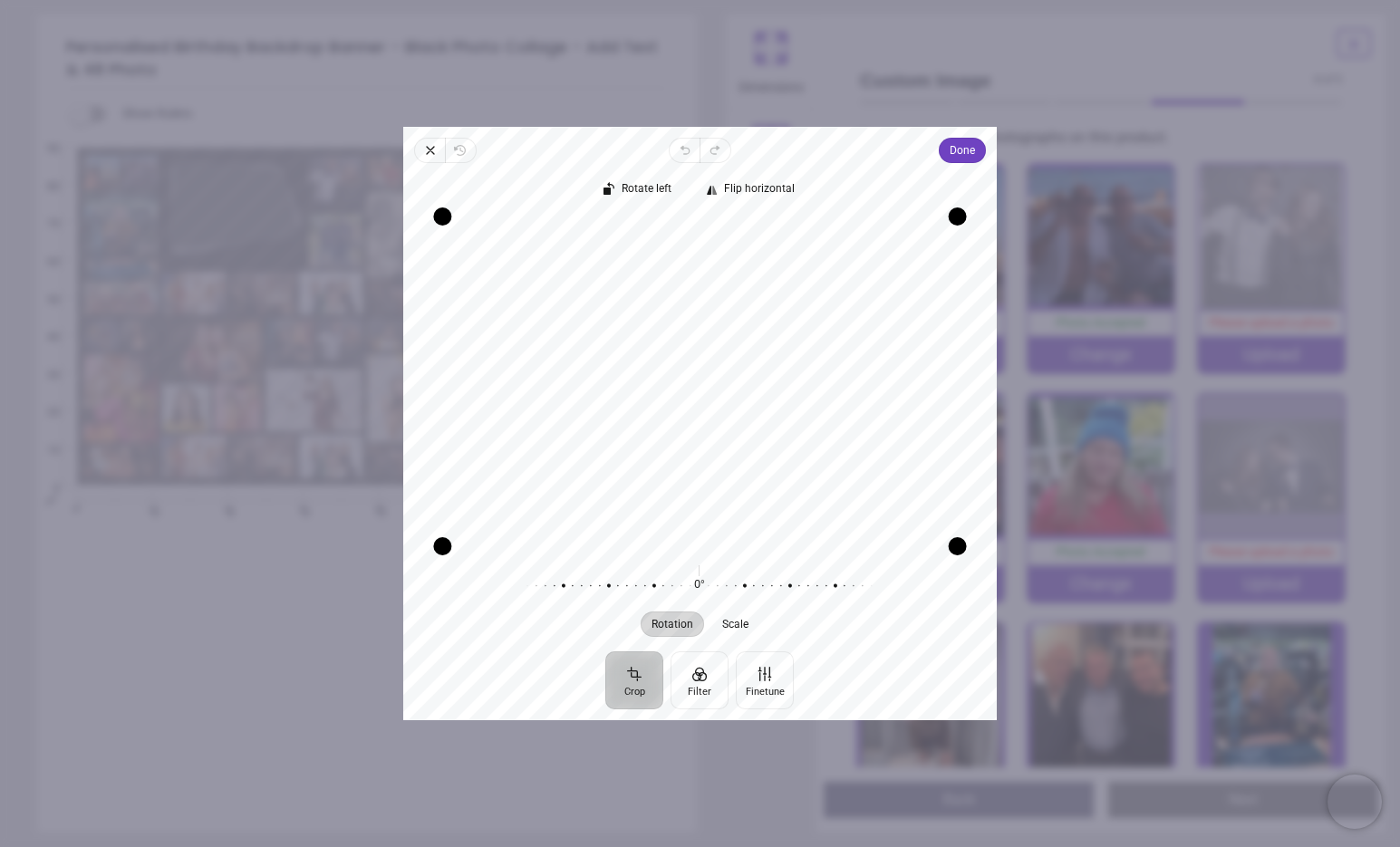
drag, startPoint x: 773, startPoint y: 432, endPoint x: 775, endPoint y: 494, distance: 62.0
click at [775, 494] on div "Recenter" at bounding box center [700, 381] width 564 height 328
